Goal: Information Seeking & Learning: Learn about a topic

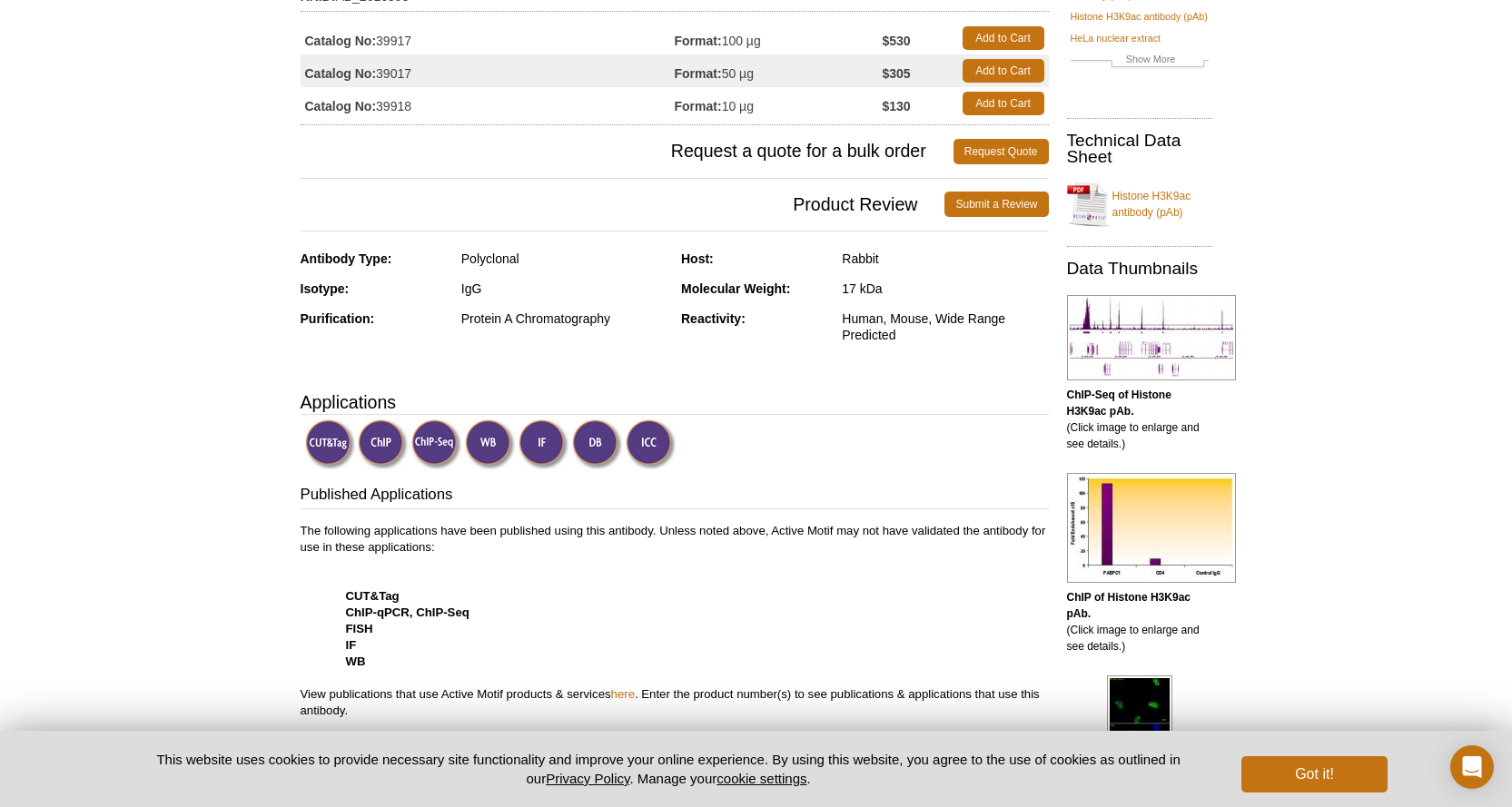
scroll to position [272, 0]
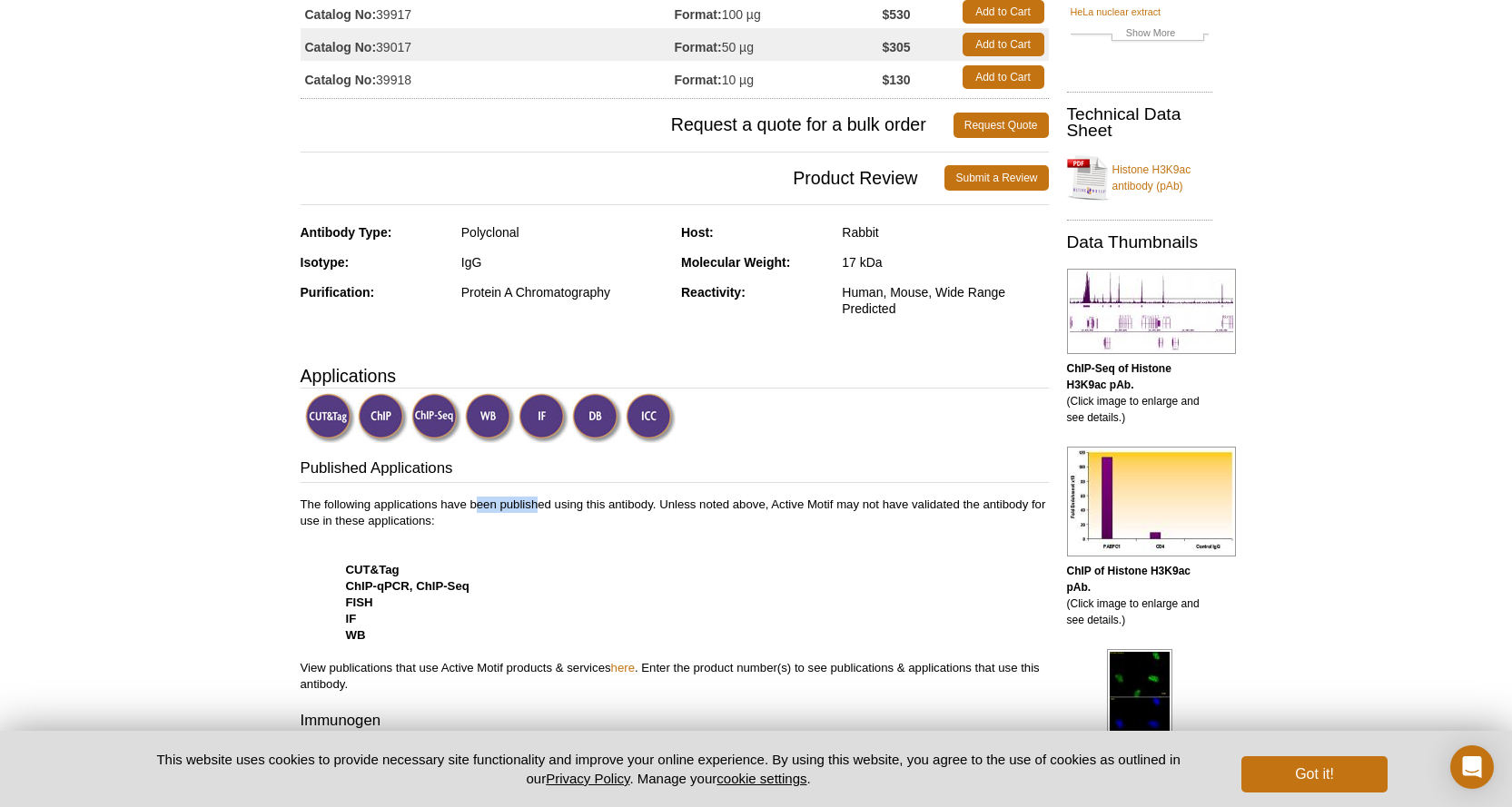
drag, startPoint x: 475, startPoint y: 506, endPoint x: 543, endPoint y: 504, distance: 68.0
click at [543, 504] on p "The following applications have been published using this antibody. Unless note…" at bounding box center [674, 594] width 748 height 196
click at [710, 541] on p "The following applications have been published using this antibody. Unless note…" at bounding box center [674, 594] width 748 height 196
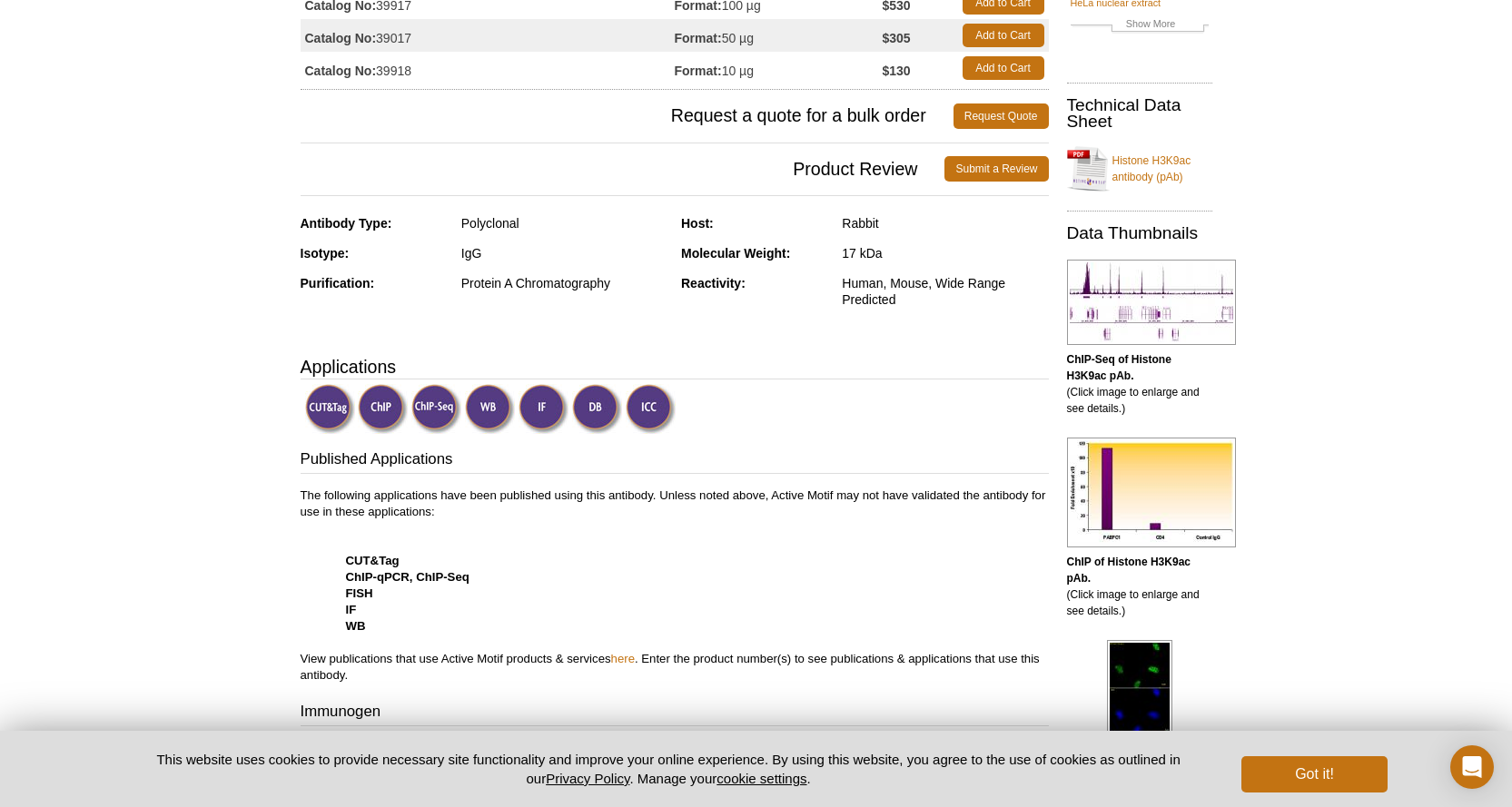
scroll to position [245, 0]
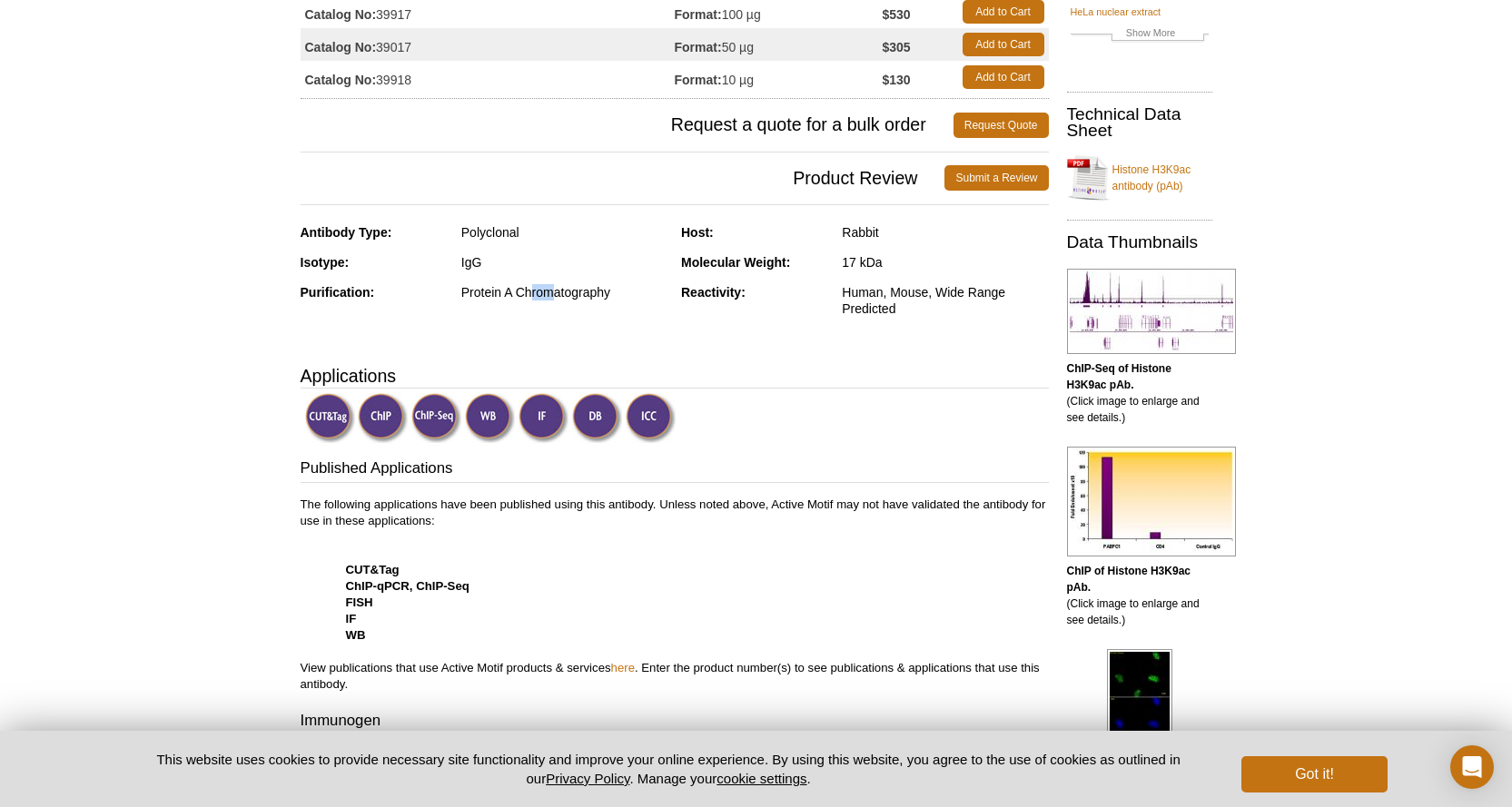
drag, startPoint x: 529, startPoint y: 295, endPoint x: 556, endPoint y: 291, distance: 27.3
click at [556, 291] on div "Protein A Chromatography" at bounding box center [564, 292] width 206 height 16
click at [891, 290] on div "Human, Mouse, Wide Range Predicted" at bounding box center [945, 301] width 206 height 33
drag, startPoint x: 900, startPoint y: 301, endPoint x: 871, endPoint y: 303, distance: 29.1
click at [871, 303] on div "Human, Mouse, Wide Range Predicted" at bounding box center [945, 301] width 206 height 33
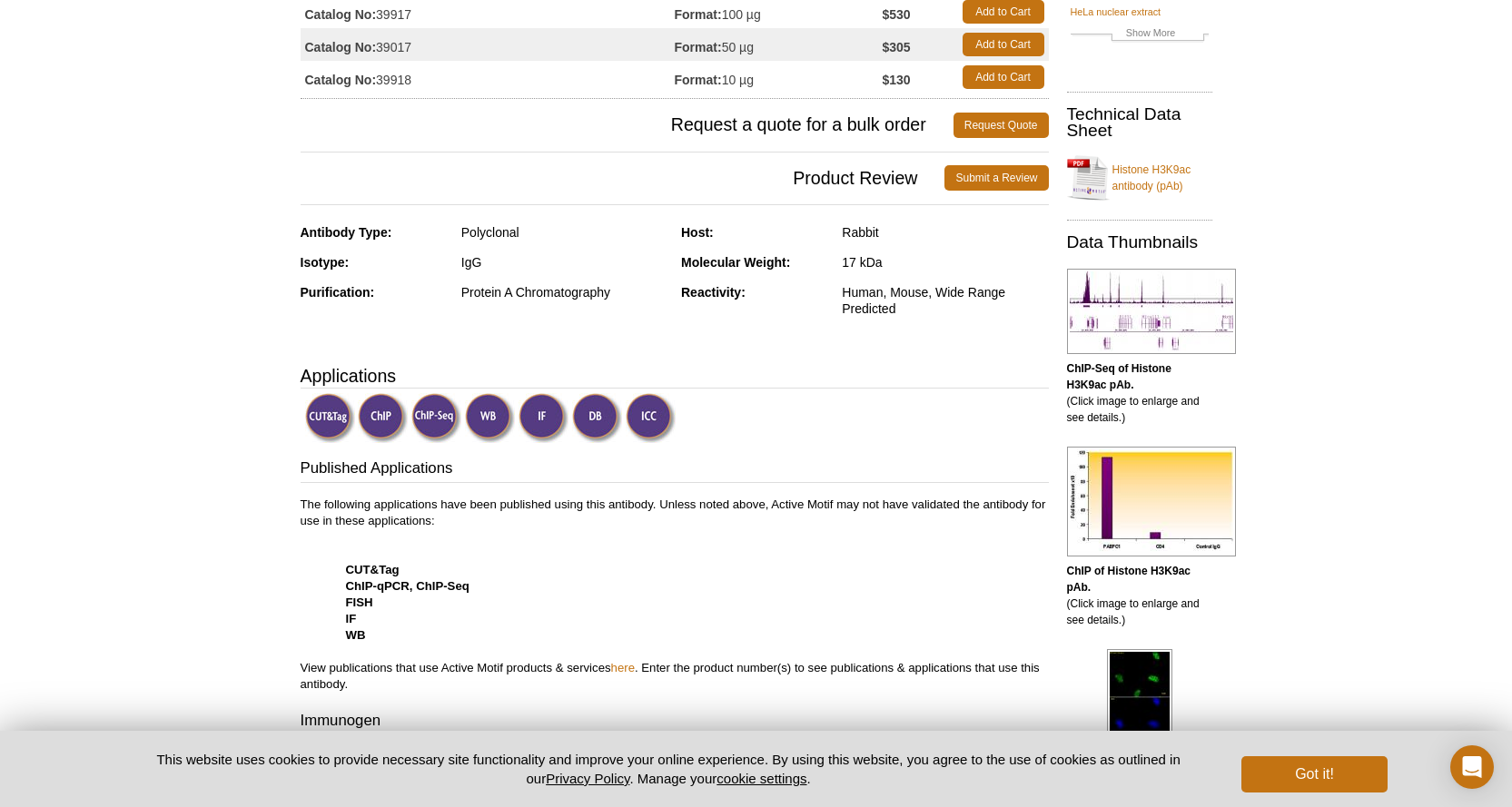
click at [857, 335] on div "Antibody Type: Polyclonal Isotype: IgG Purification: Protein A Chromatography H…" at bounding box center [674, 284] width 748 height 120
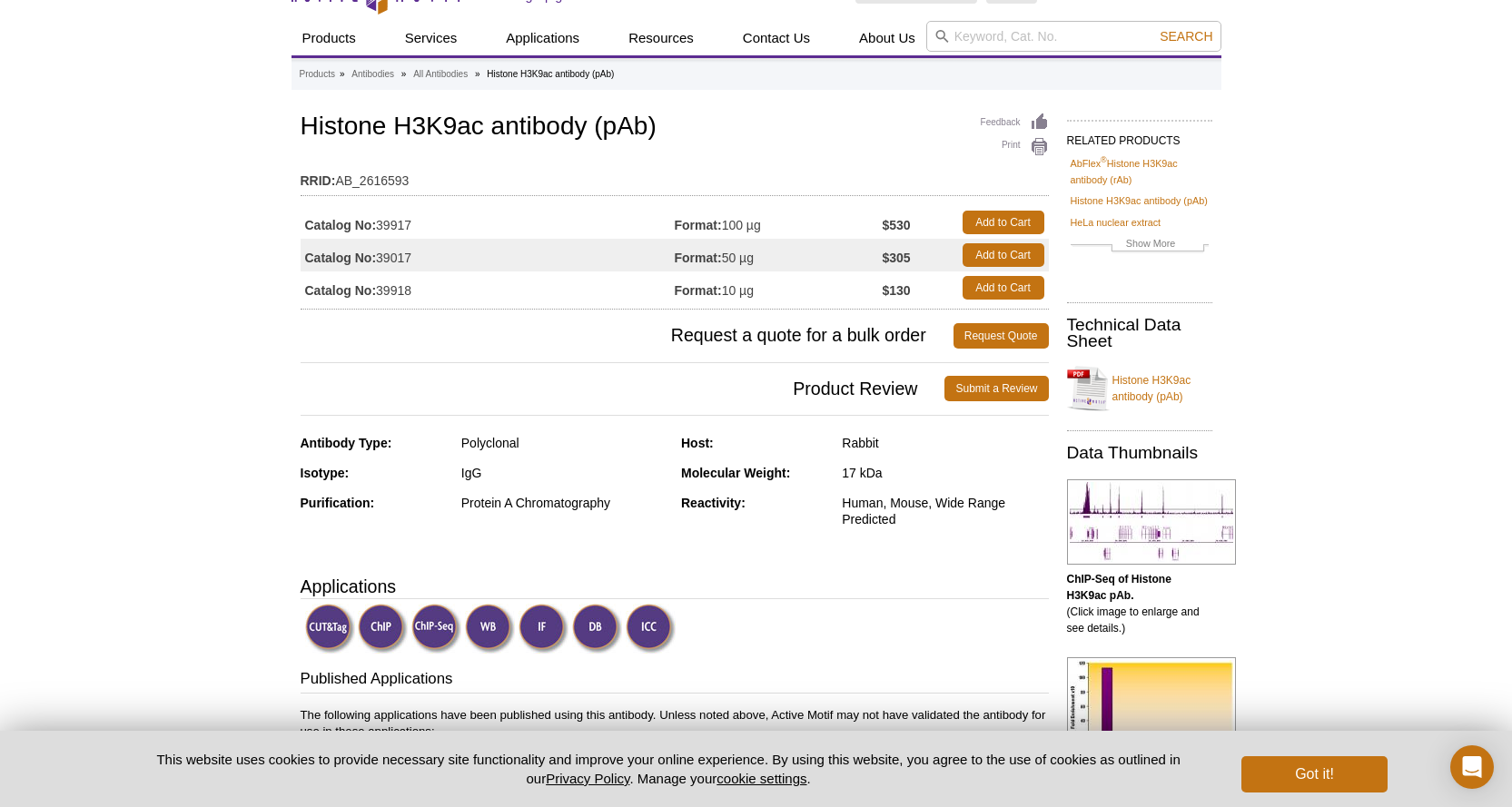
scroll to position [0, 0]
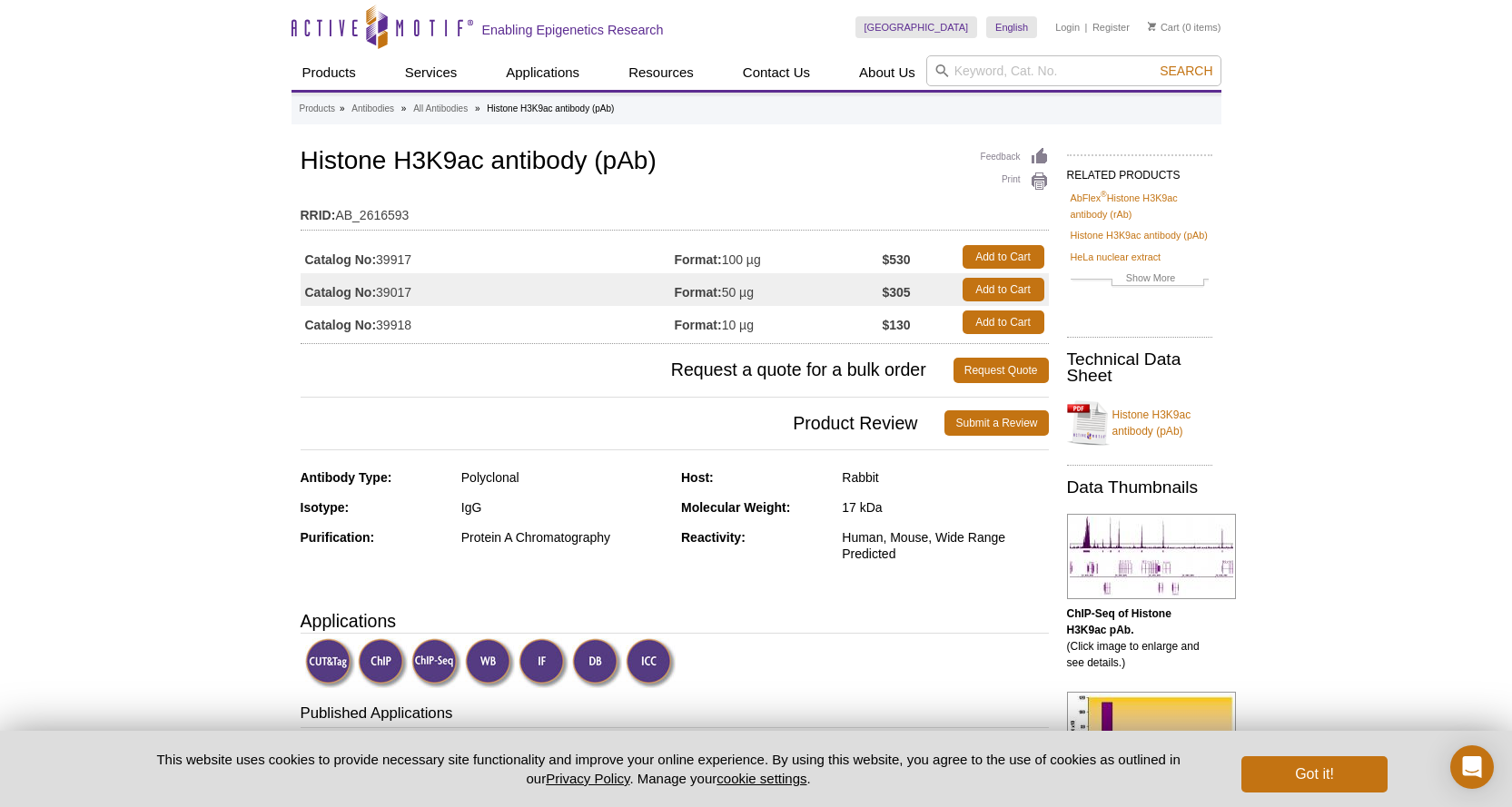
click at [694, 161] on h1 "Histone H3K9ac antibody (pAb)" at bounding box center [674, 162] width 748 height 31
